Goal: Navigation & Orientation: Find specific page/section

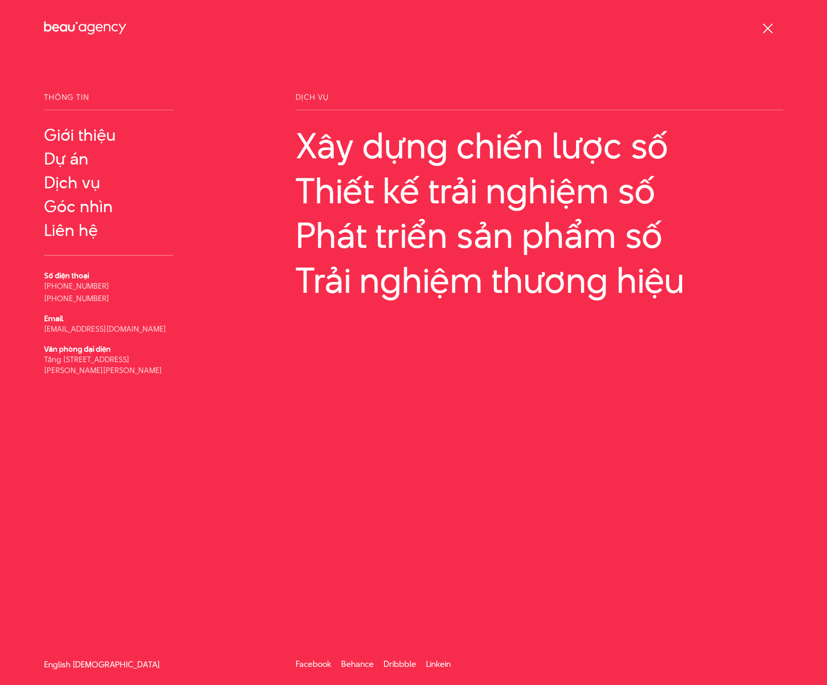
click at [53, 663] on link "English" at bounding box center [57, 665] width 26 height 8
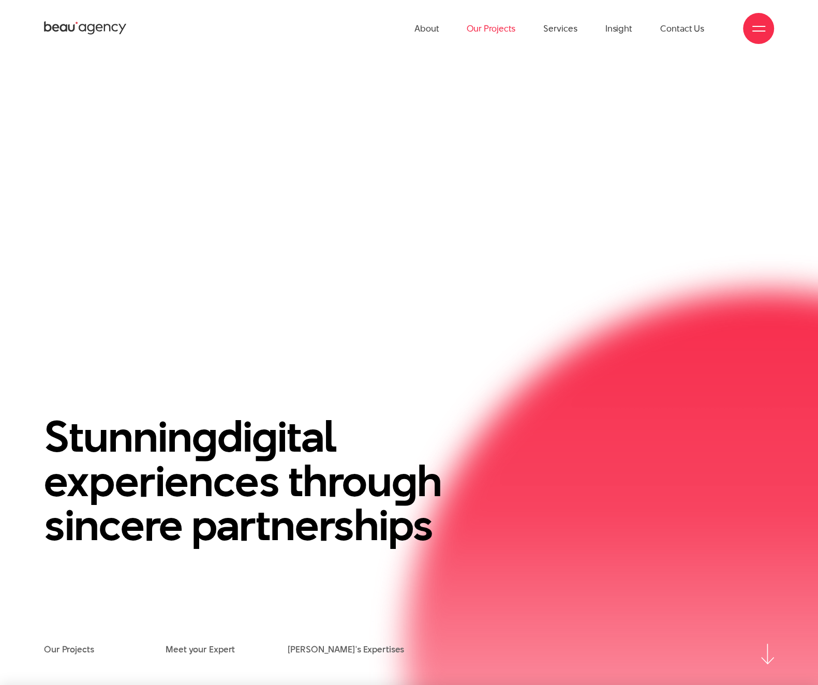
click at [485, 26] on link "Our Projects" at bounding box center [491, 28] width 49 height 57
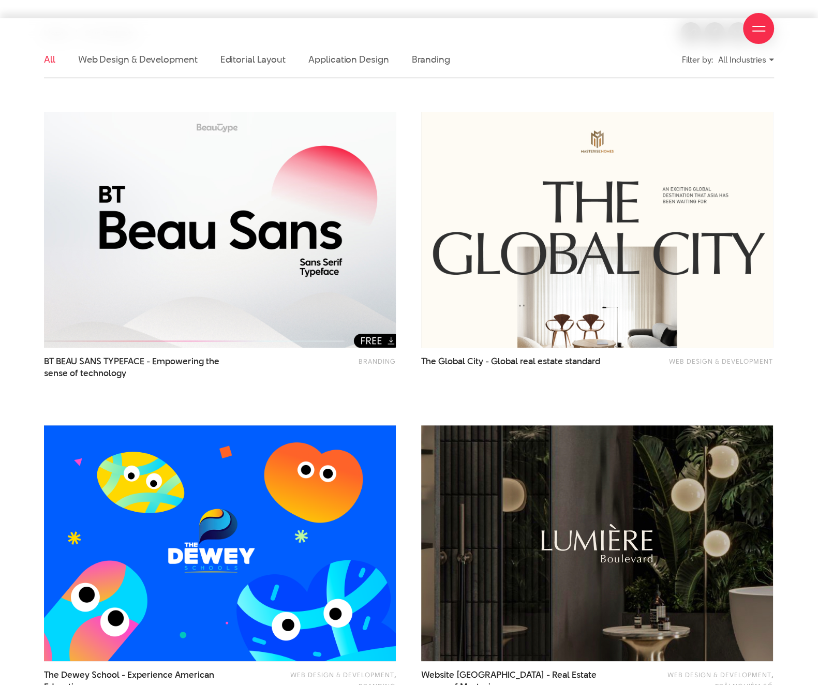
scroll to position [287, 0]
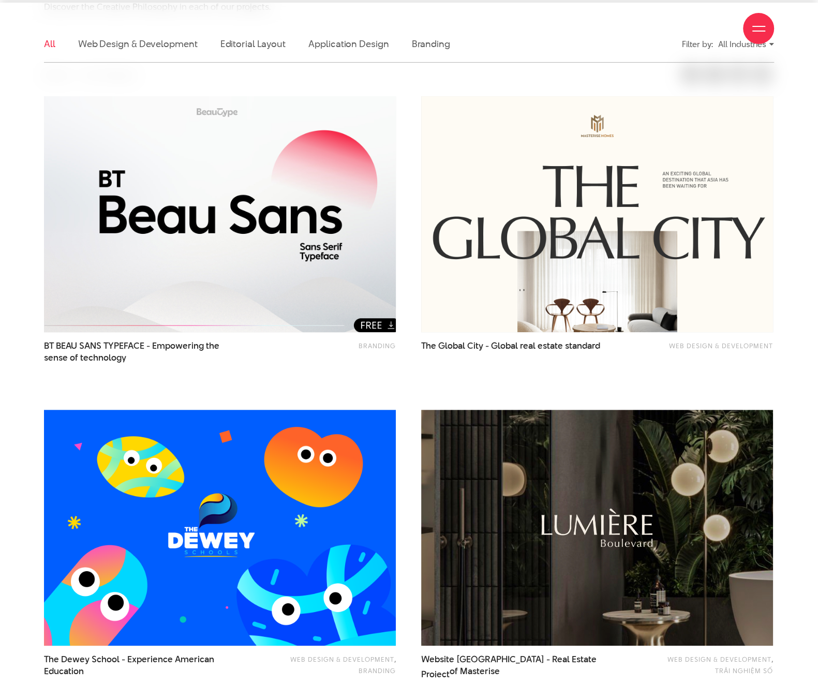
click at [378, 328] on img at bounding box center [219, 213] width 387 height 259
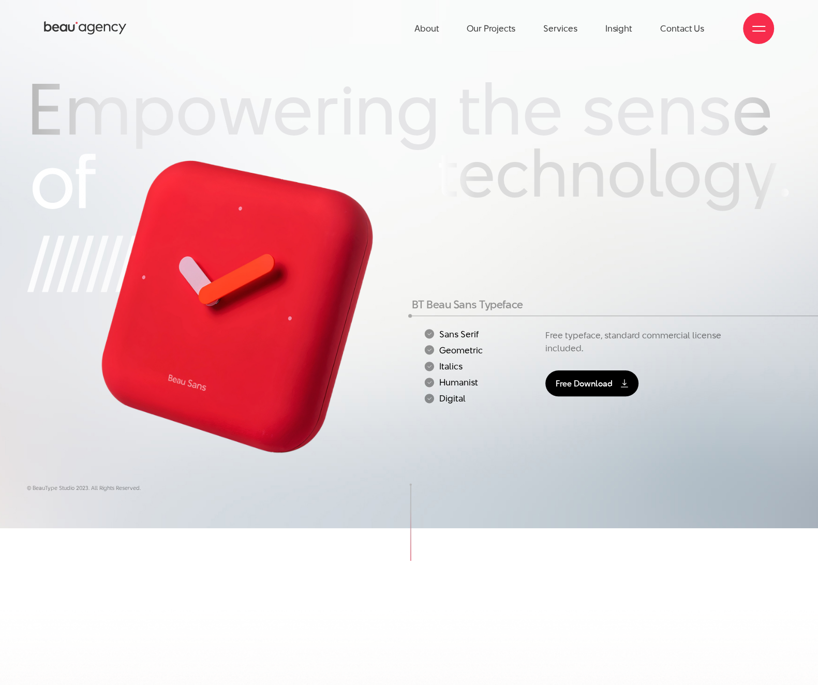
click at [584, 389] on link "Free Download" at bounding box center [591, 384] width 93 height 26
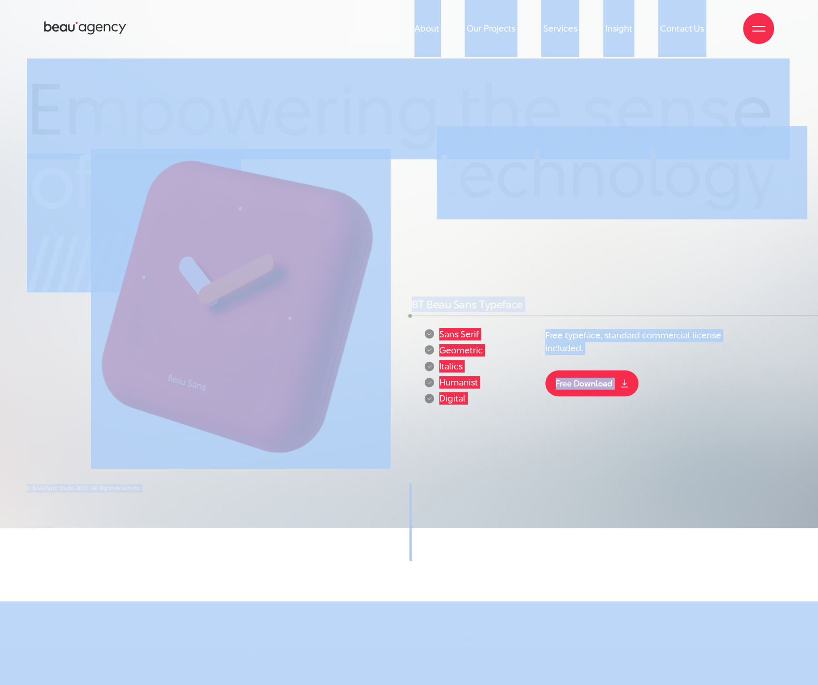
click at [228, 527] on div "Empowering the sense technology. Empowering the sense off" at bounding box center [409, 264] width 818 height 528
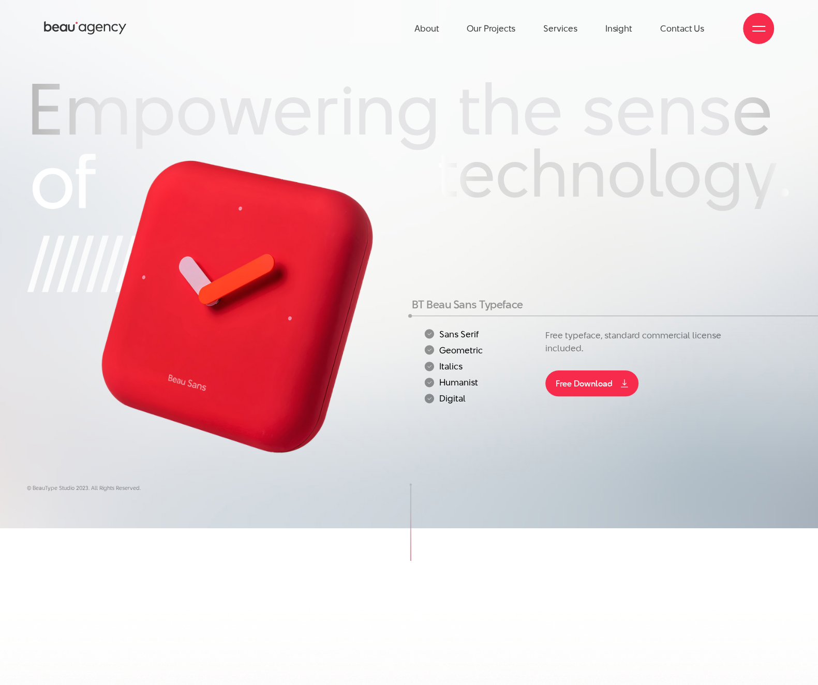
click at [766, 27] on div at bounding box center [758, 28] width 31 height 31
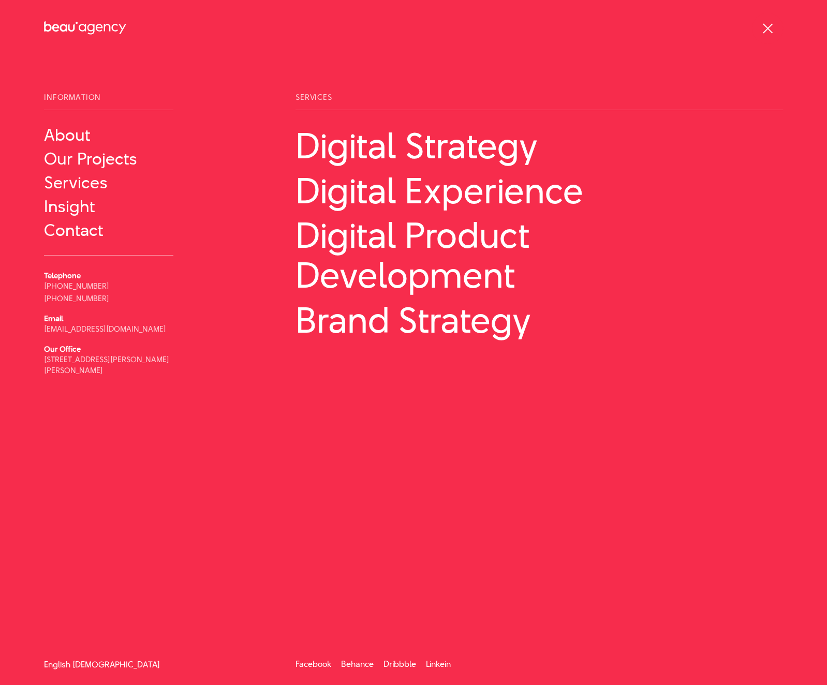
click at [95, 667] on link "[DEMOGRAPHIC_DATA]" at bounding box center [115, 665] width 87 height 8
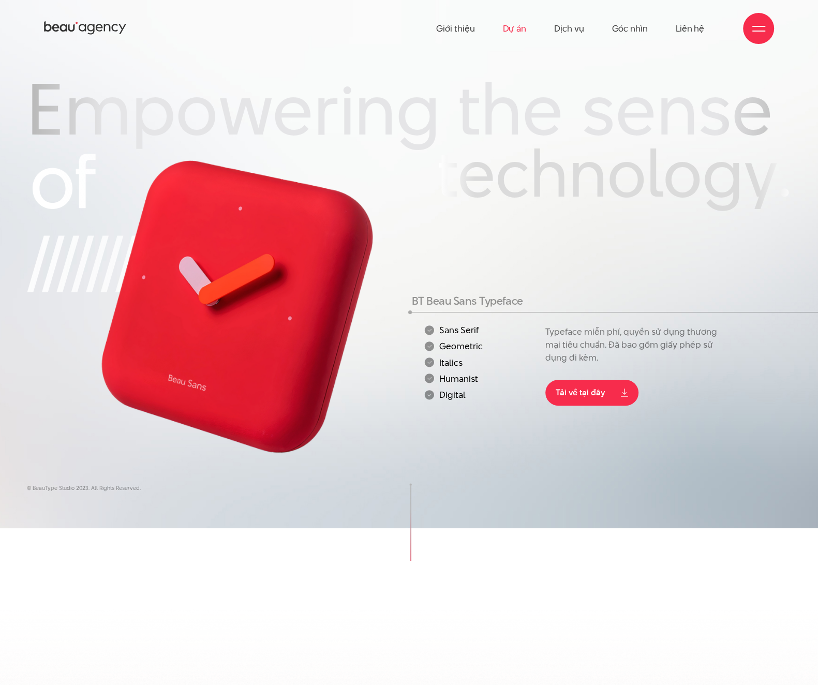
click at [526, 27] on link "Dự án" at bounding box center [514, 28] width 24 height 57
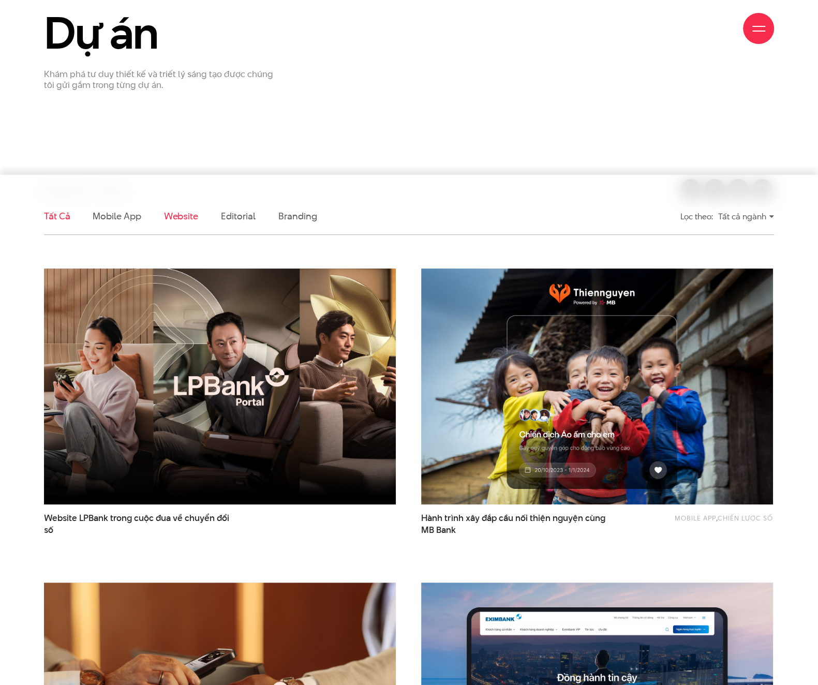
click at [179, 218] on link "Website" at bounding box center [181, 216] width 34 height 13
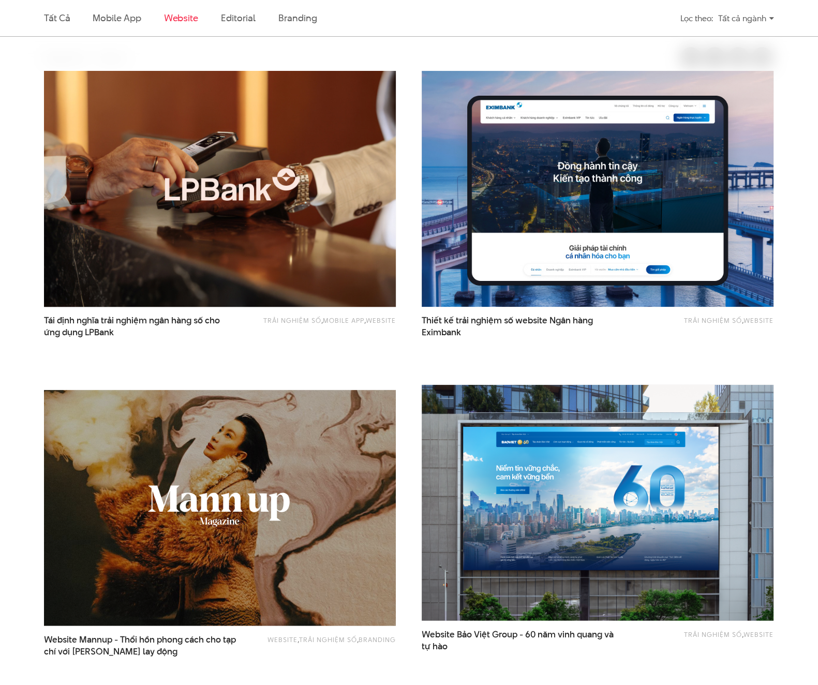
scroll to position [313, 0]
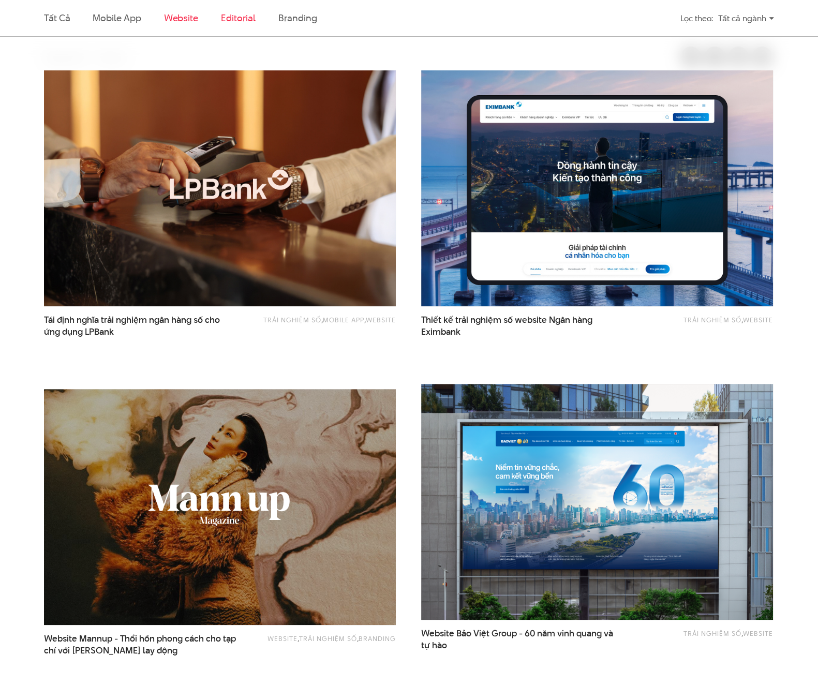
click at [241, 23] on link "Editorial" at bounding box center [238, 17] width 35 height 13
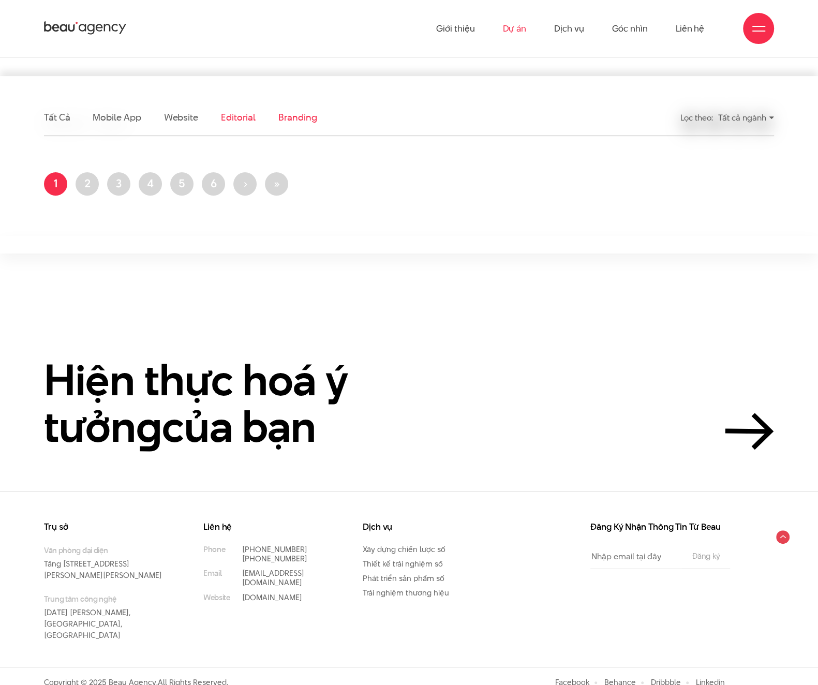
click at [279, 117] on link "Branding" at bounding box center [297, 117] width 38 height 13
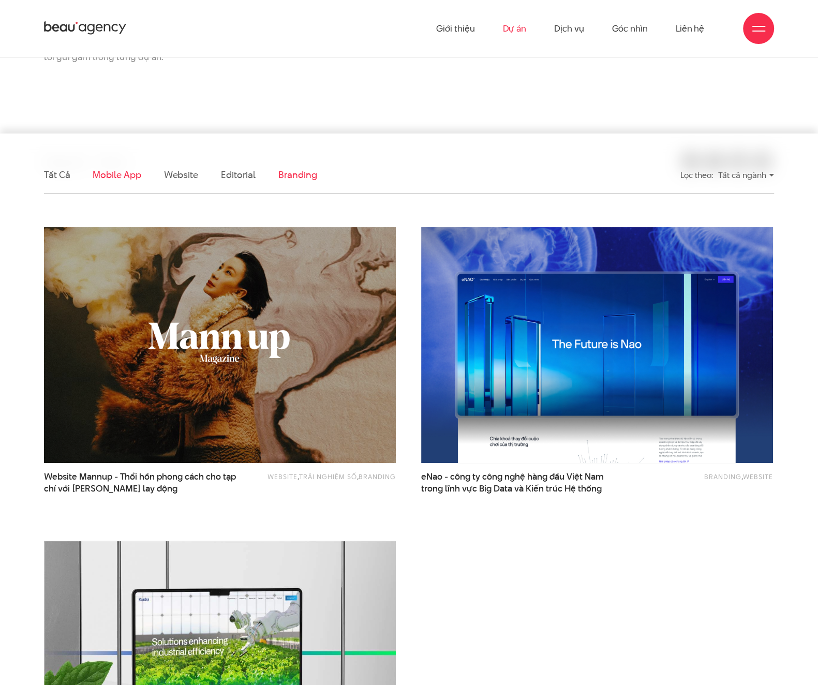
click at [123, 174] on link "Mobile app" at bounding box center [117, 174] width 48 height 13
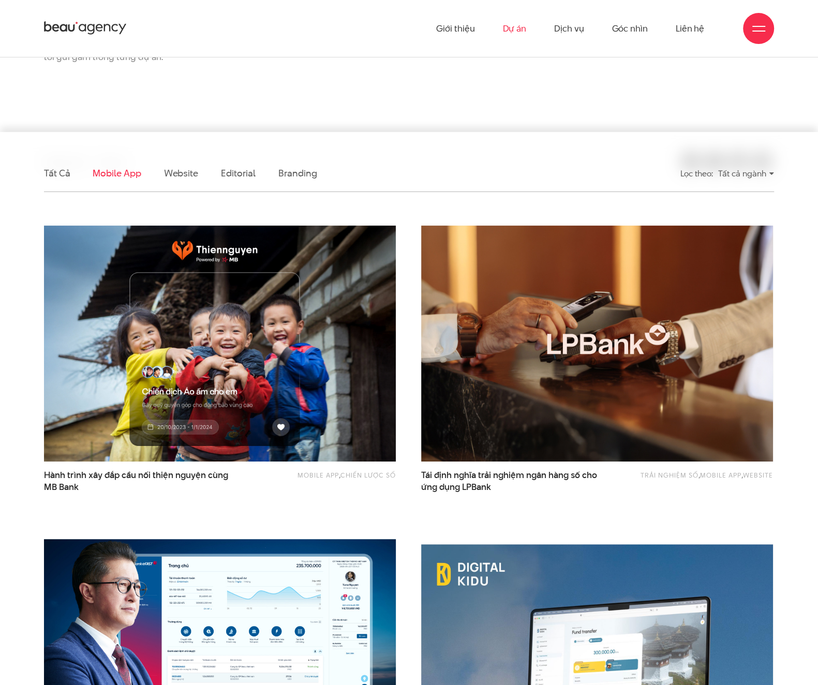
scroll to position [140, 0]
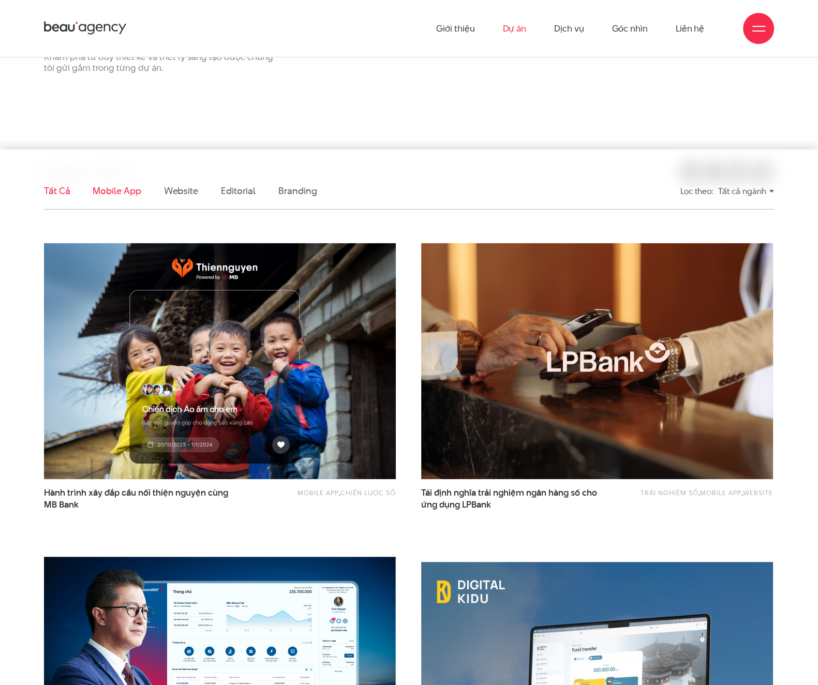
click at [55, 187] on link "Tất cả" at bounding box center [57, 190] width 26 height 13
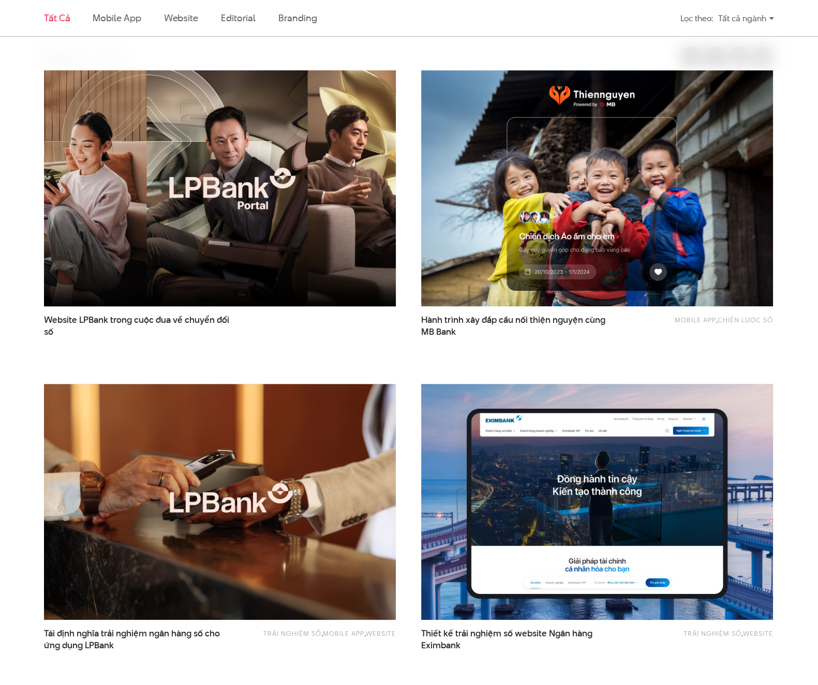
scroll to position [25, 0]
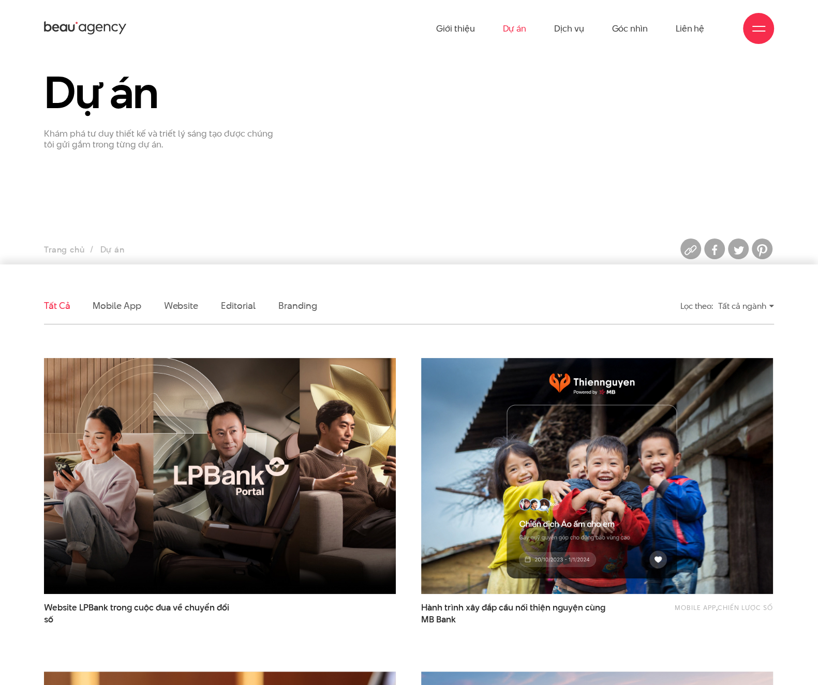
click at [97, 29] on icon at bounding box center [99, 27] width 7 height 7
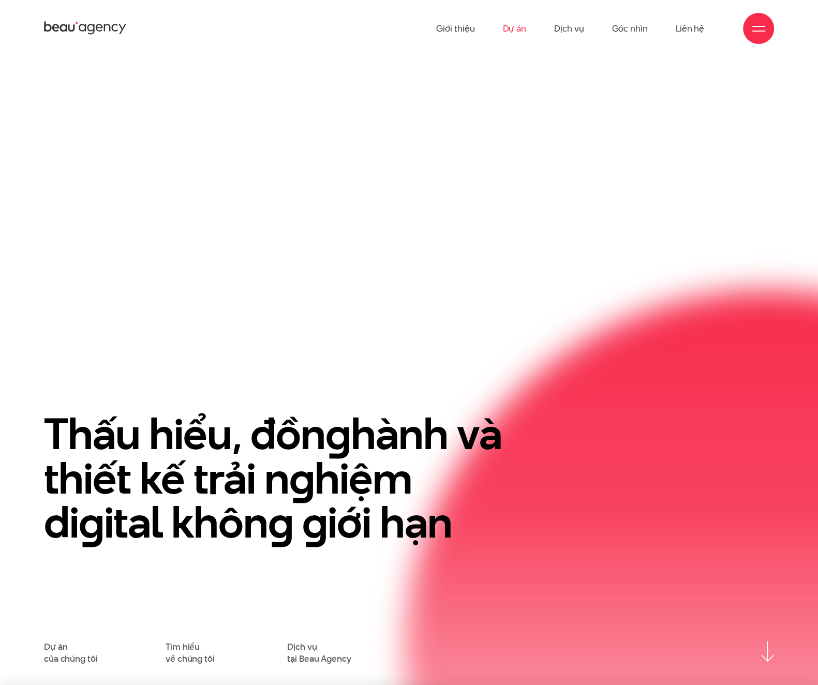
click at [516, 32] on link "Dự án" at bounding box center [514, 28] width 24 height 57
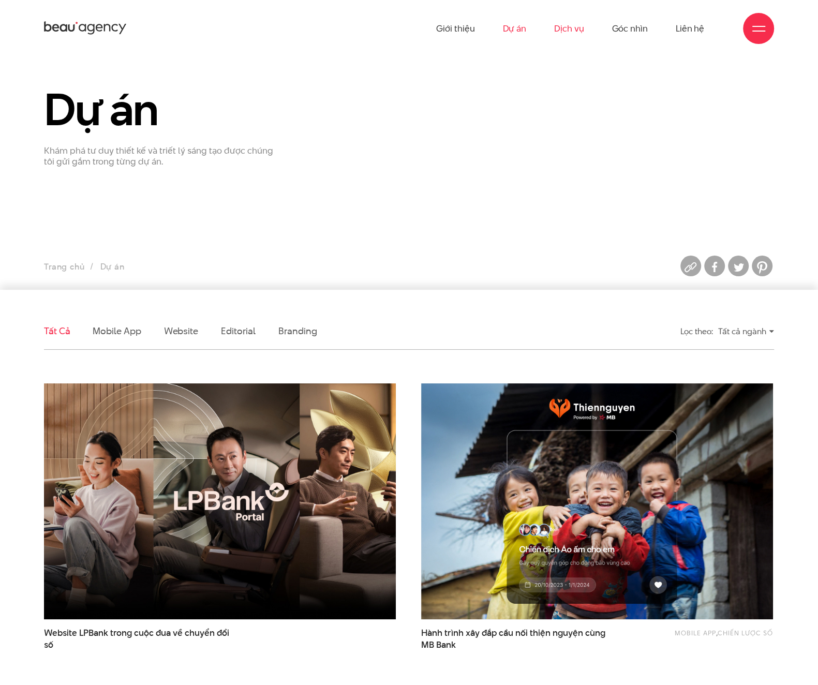
click at [564, 31] on link "Dịch vụ" at bounding box center [568, 28] width 29 height 57
